Goal: Check status: Check status

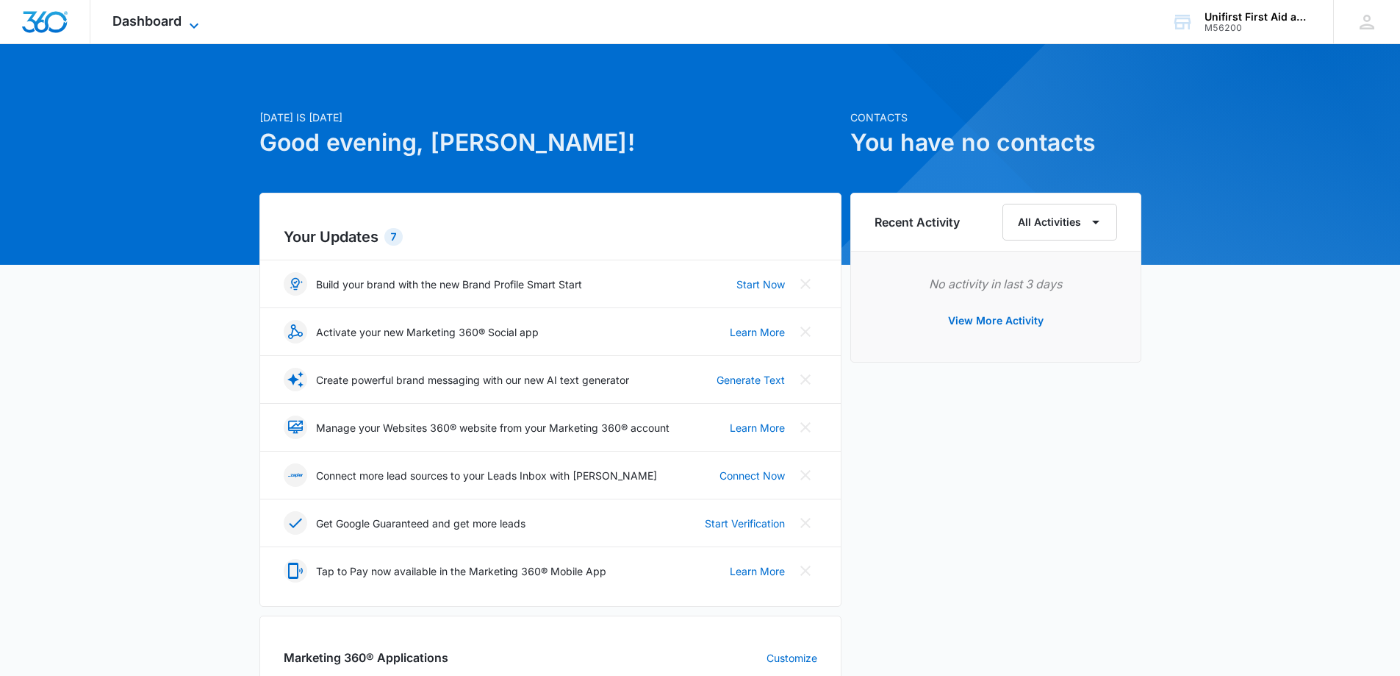
click at [147, 18] on span "Dashboard" at bounding box center [146, 20] width 69 height 15
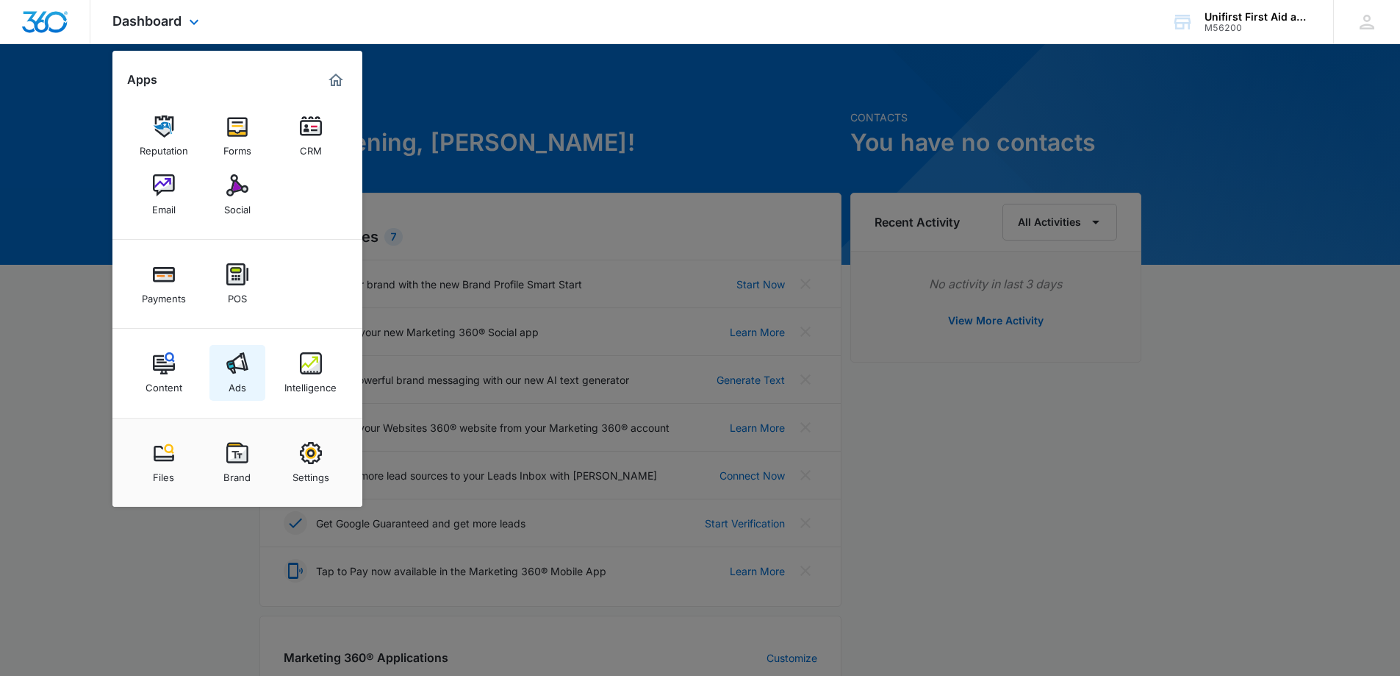
click at [232, 373] on img at bounding box center [237, 363] width 22 height 22
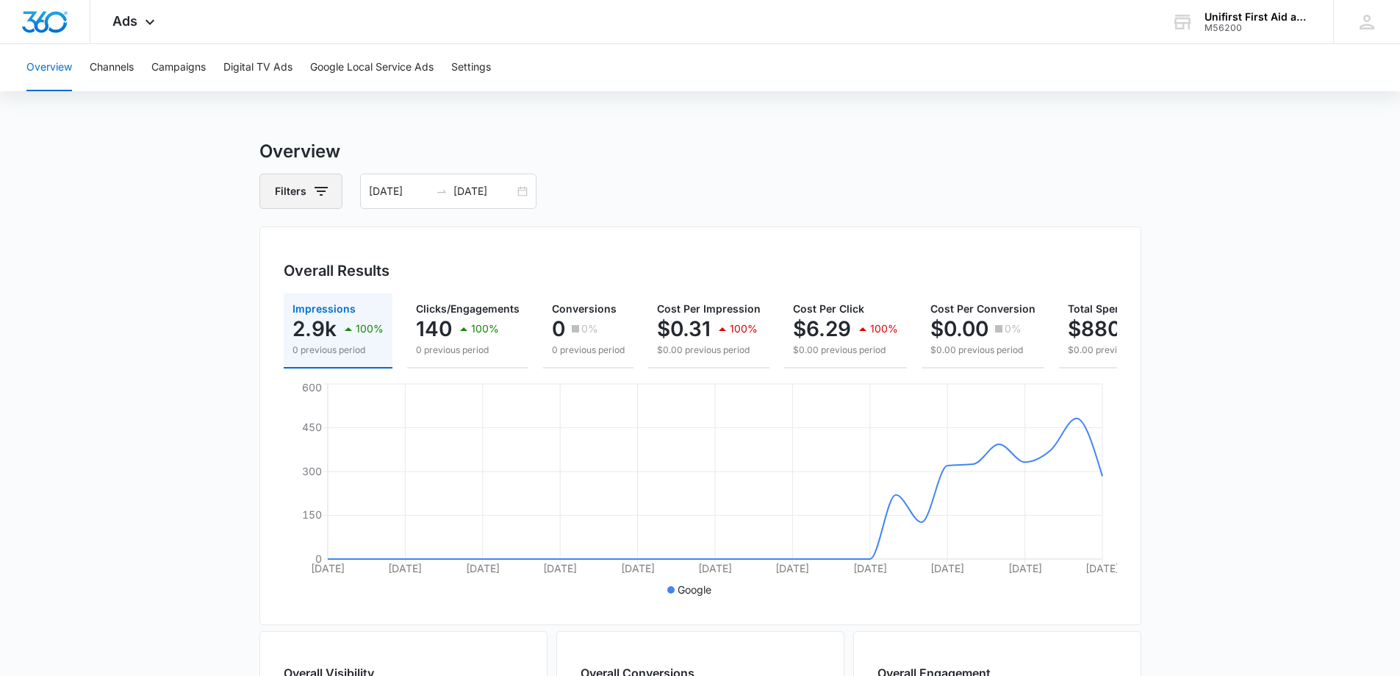
click at [307, 183] on button "Filters" at bounding box center [300, 190] width 83 height 35
click at [433, 240] on icon "Show Channel filters" at bounding box center [435, 245] width 18 height 18
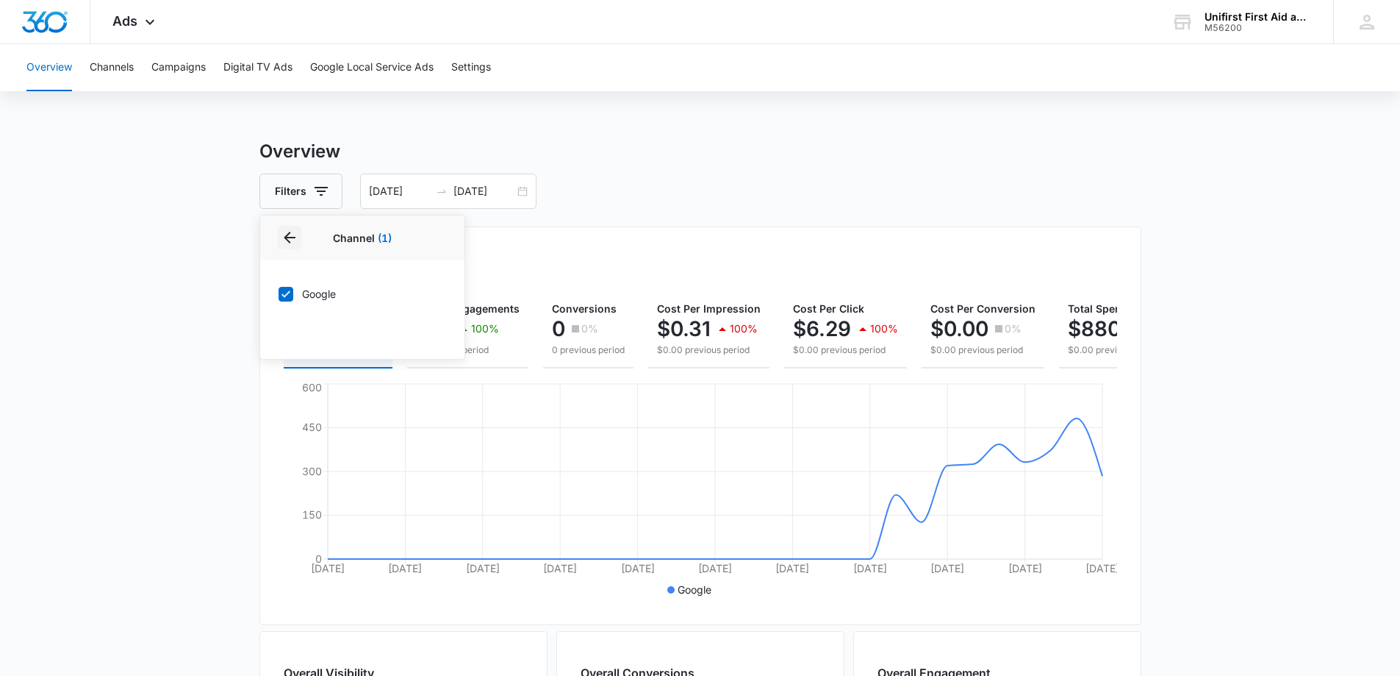
click at [285, 240] on icon "Back" at bounding box center [290, 238] width 18 height 18
click at [433, 284] on icon "Show Type filters" at bounding box center [435, 283] width 18 height 18
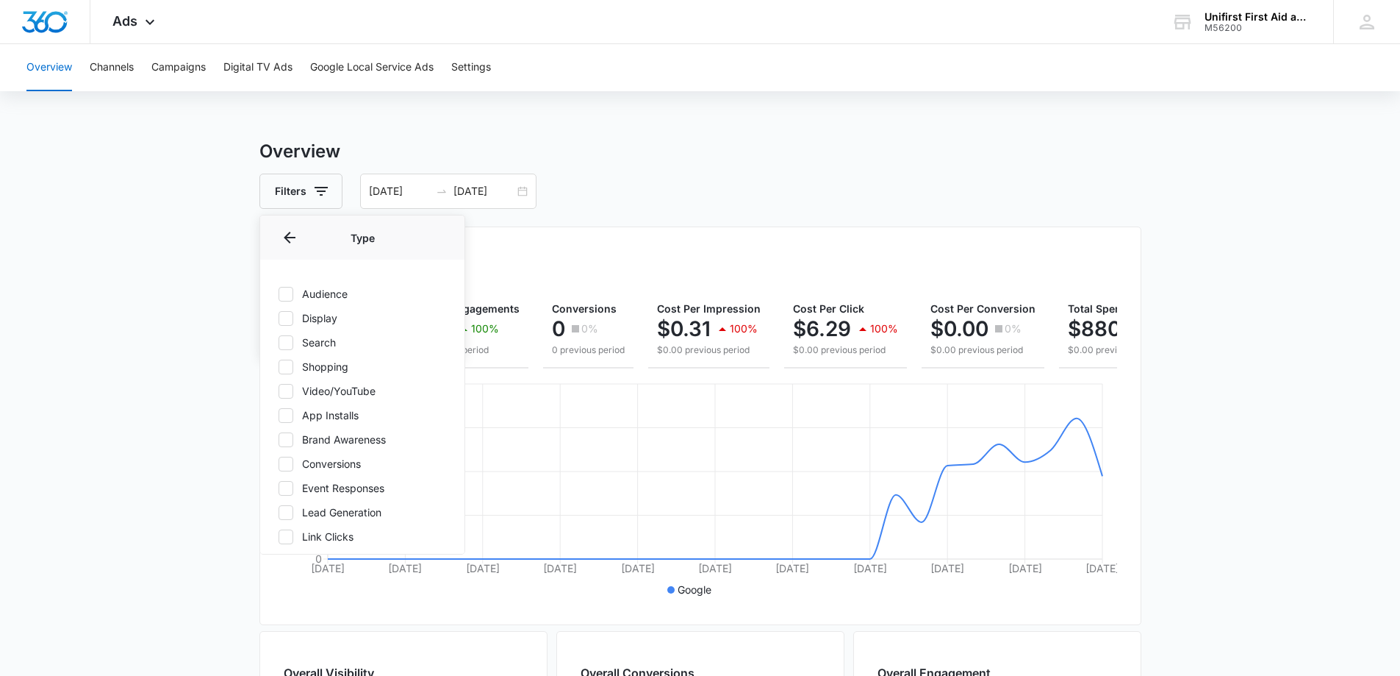
click at [172, 246] on main "Overview Filters Channel 1 Type Type Audience Display Search Shopping Video/You…" at bounding box center [700, 666] width 1400 height 1056
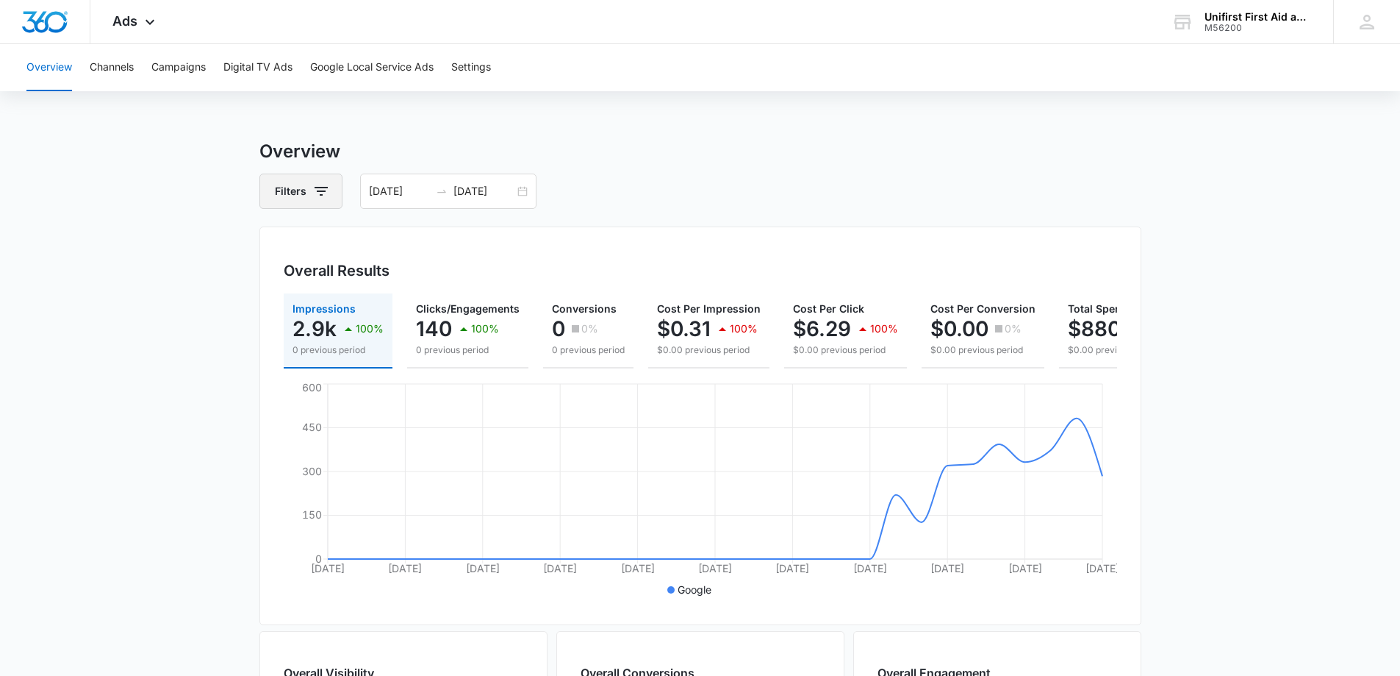
click at [282, 193] on button "Filters" at bounding box center [300, 190] width 83 height 35
click at [165, 74] on button "Campaigns" at bounding box center [178, 67] width 54 height 47
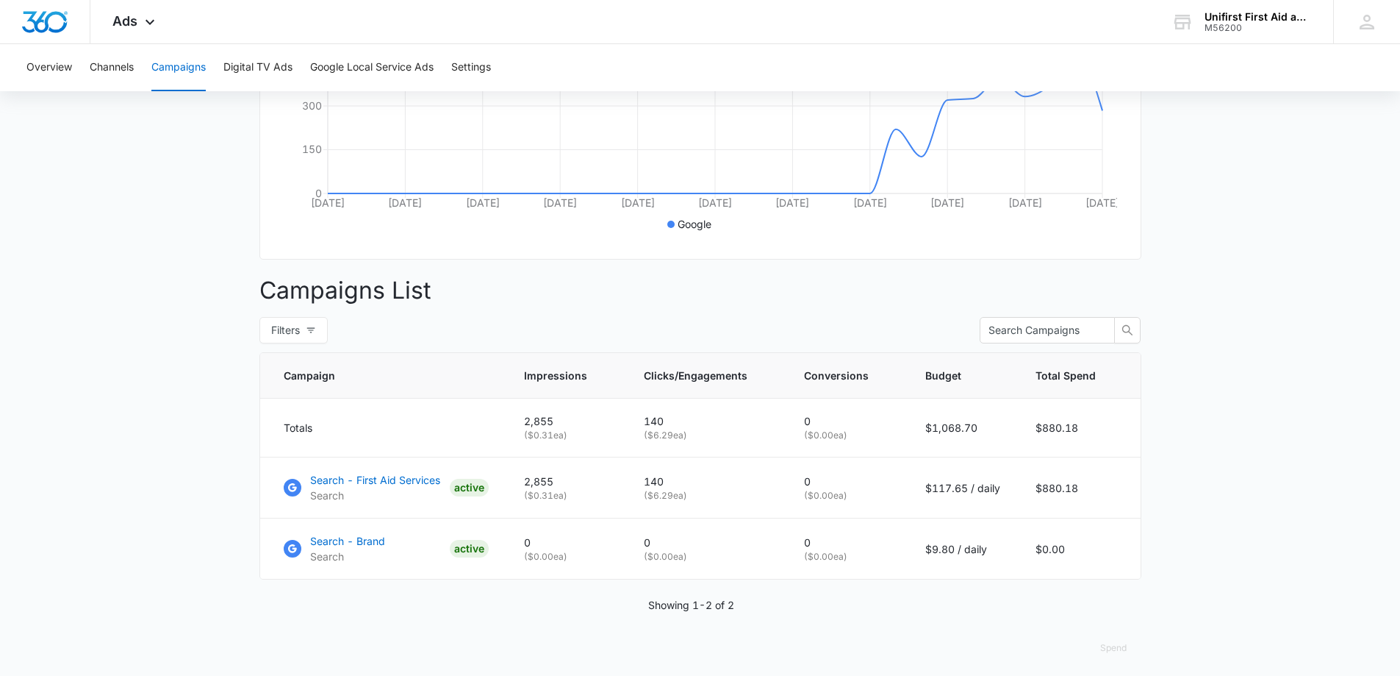
scroll to position [368, 0]
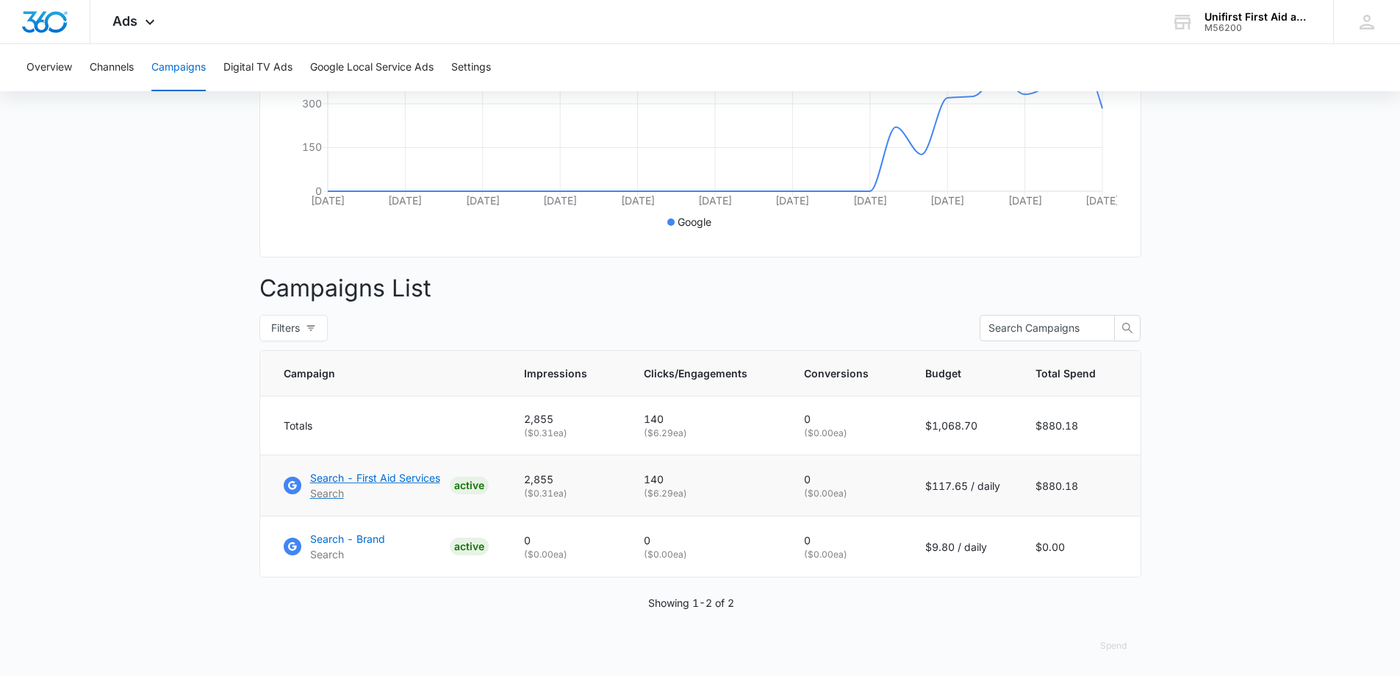
click at [379, 485] on p "Search - First Aid Services" at bounding box center [375, 477] width 130 height 15
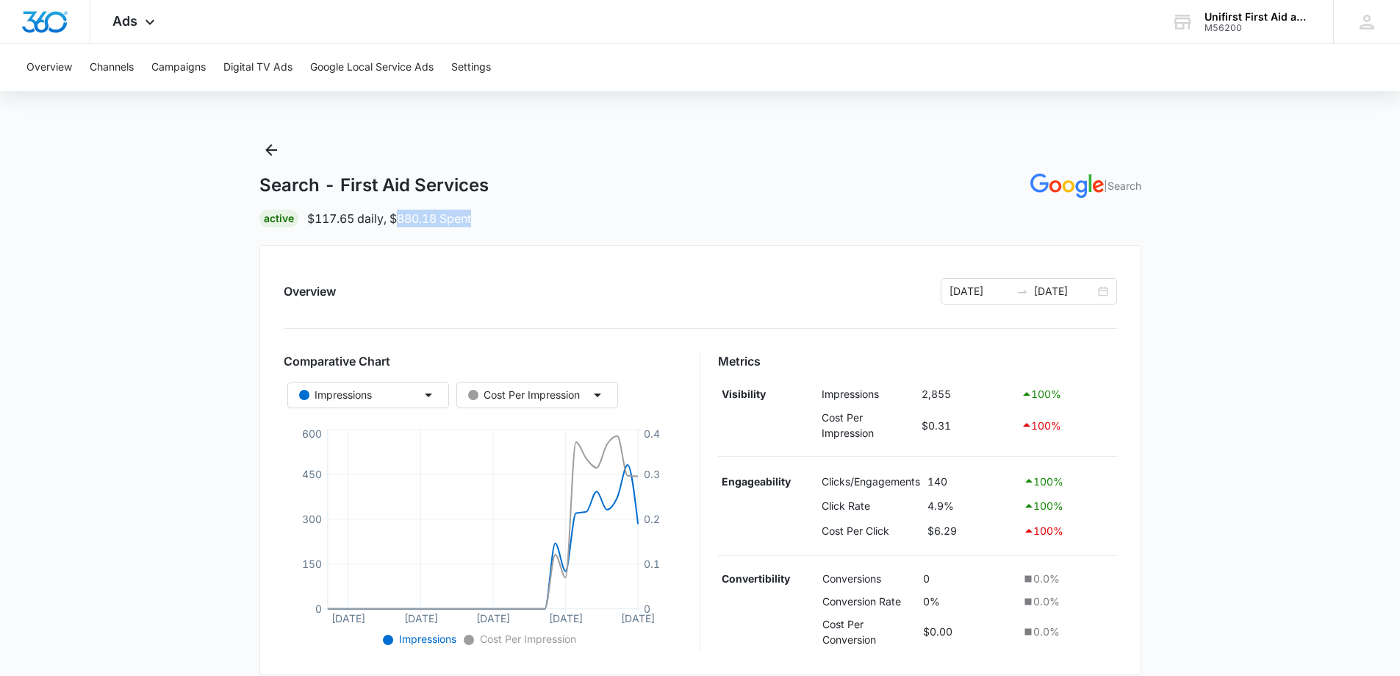
drag, startPoint x: 399, startPoint y: 216, endPoint x: 481, endPoint y: 221, distance: 81.7
click at [481, 221] on div "Active $117.65 daily , $880.18 Spent" at bounding box center [700, 219] width 882 height 18
click at [192, 270] on main "Search - First Aid Services | Search Active $117.65 daily , $880.18 Spent Overv…" at bounding box center [700, 609] width 1400 height 943
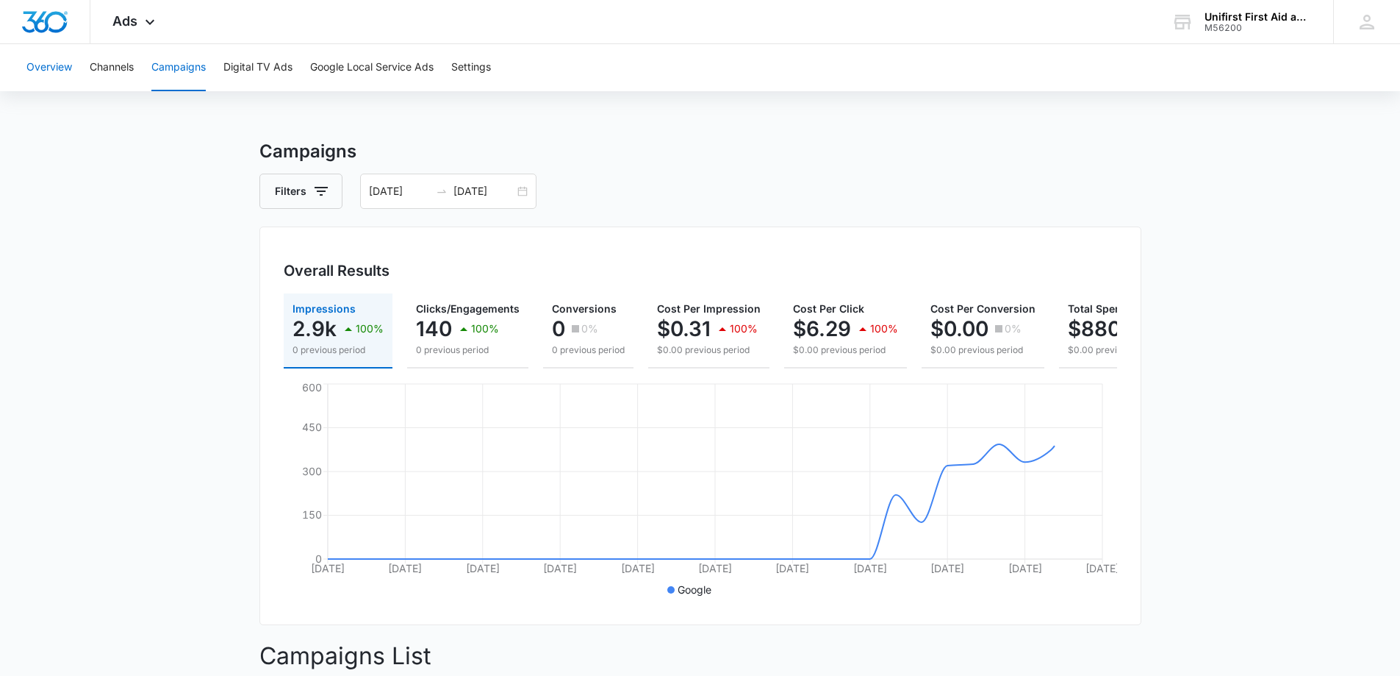
click at [50, 69] on button "Overview" at bounding box center [49, 67] width 46 height 47
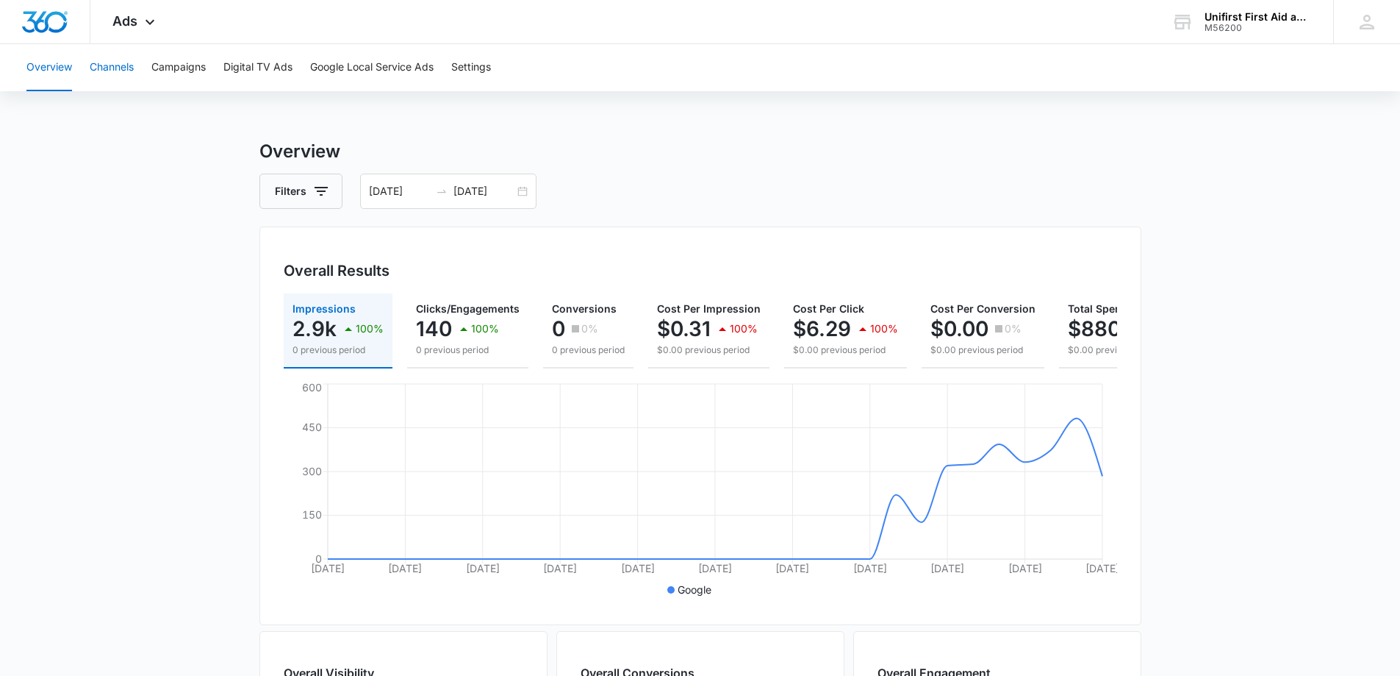
click at [108, 65] on button "Channels" at bounding box center [112, 67] width 44 height 47
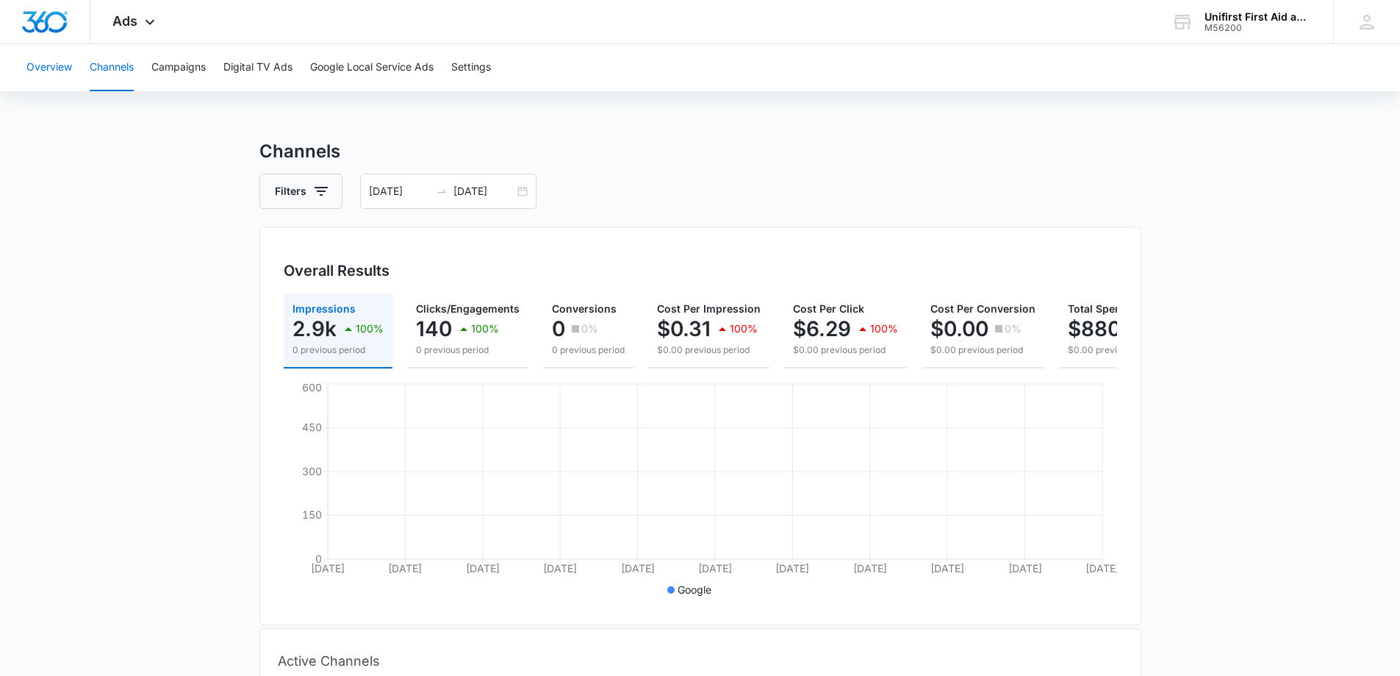
click at [51, 65] on button "Overview" at bounding box center [49, 67] width 46 height 47
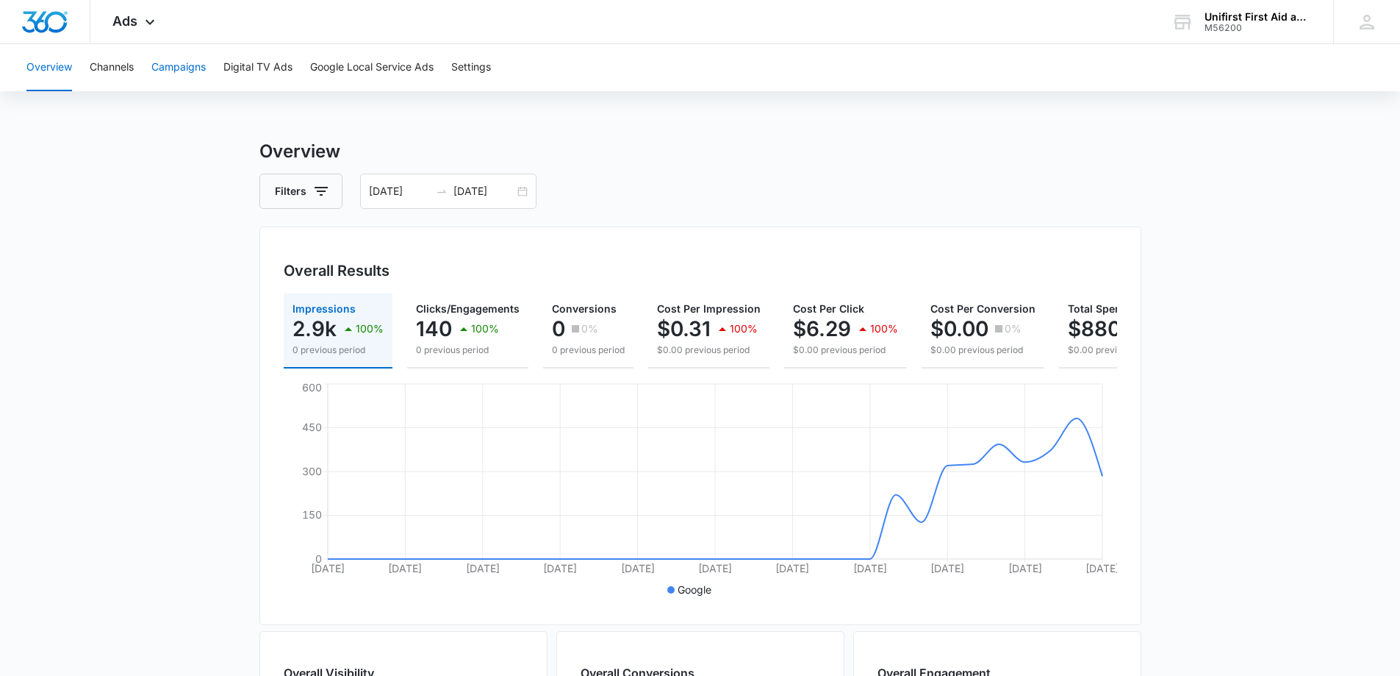
click at [180, 65] on button "Campaigns" at bounding box center [178, 67] width 54 height 47
